Goal: Navigation & Orientation: Find specific page/section

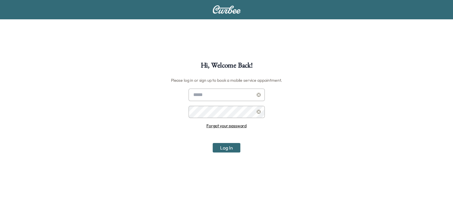
type input "**********"
click at [225, 150] on button "Log In" at bounding box center [226, 148] width 28 height 10
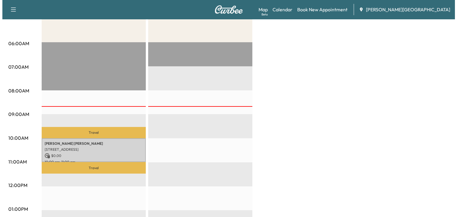
scroll to position [119, 0]
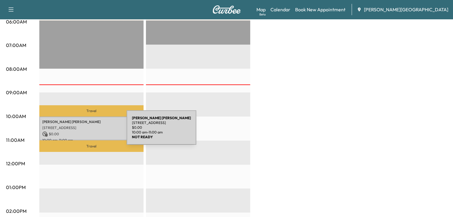
click at [82, 132] on p "$ 0.00" at bounding box center [91, 134] width 98 height 5
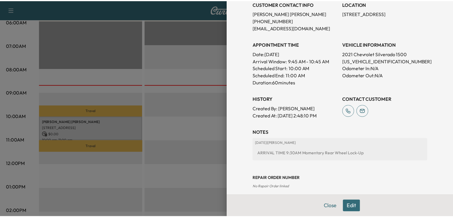
scroll to position [135, 0]
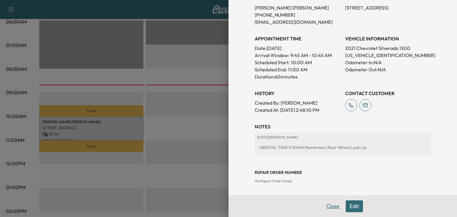
click at [328, 205] on button "Close" at bounding box center [333, 207] width 21 height 12
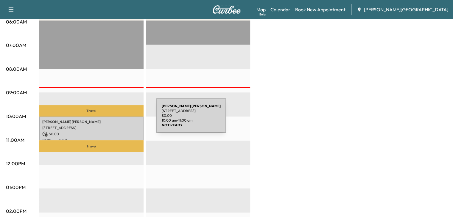
click at [110, 120] on p "[PERSON_NAME]" at bounding box center [91, 122] width 98 height 5
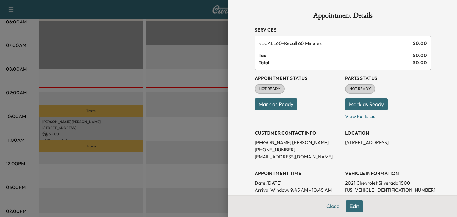
click at [182, 133] on div at bounding box center [228, 108] width 457 height 217
